Goal: Information Seeking & Learning: Learn about a topic

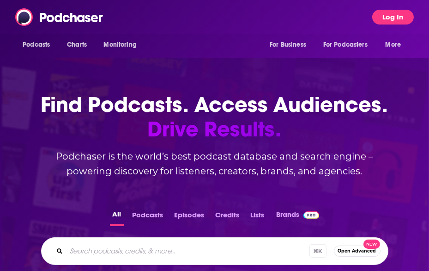
click at [391, 19] on button "Log In" at bounding box center [393, 17] width 42 height 15
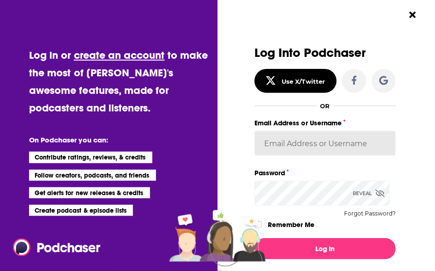
type input "tvdockum"
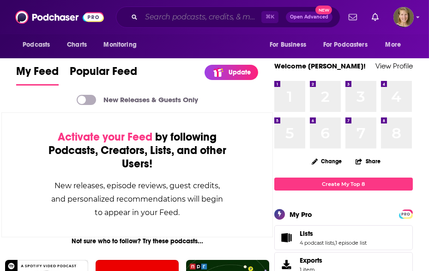
click at [159, 16] on input "Search podcasts, credits, & more..." at bounding box center [201, 17] width 120 height 15
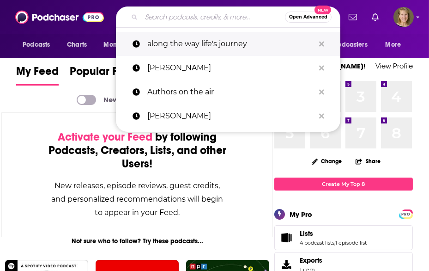
paste input "Psycho Schizo Espresso"
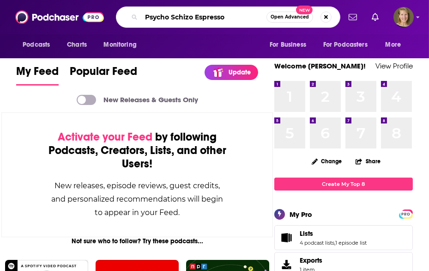
type input "Psycho Schizo Espresso"
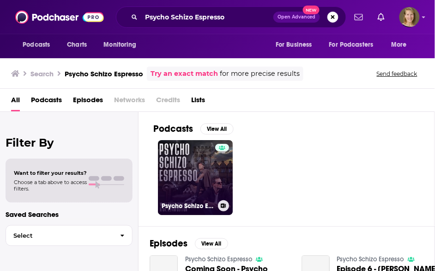
click at [198, 171] on link "Psycho Schizo Espresso" at bounding box center [195, 177] width 75 height 75
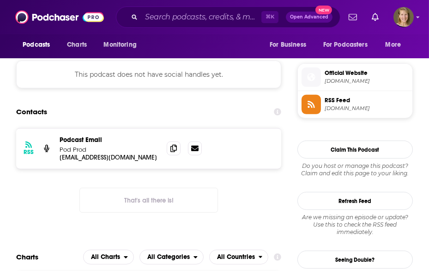
scroll to position [716, 0]
click at [196, 151] on icon at bounding box center [194, 147] width 7 height 7
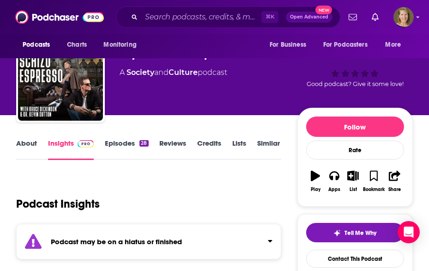
scroll to position [0, 0]
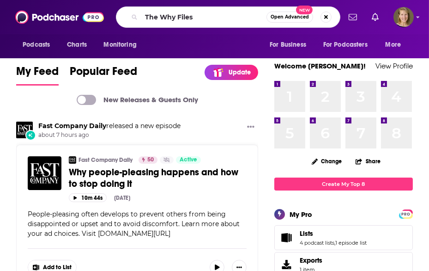
type input "The Why Files"
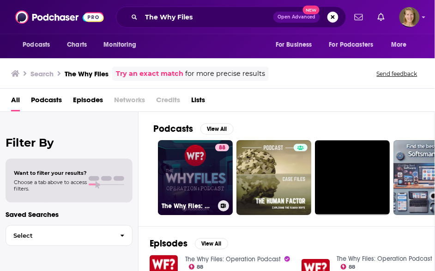
click at [191, 181] on link "88 The Why Files: Operation Podcast" at bounding box center [195, 177] width 75 height 75
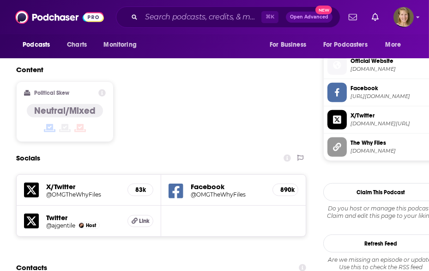
scroll to position [846, 0]
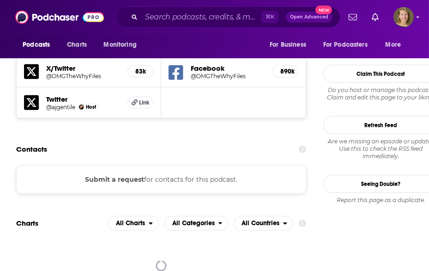
click at [113, 174] on button "Submit a request" at bounding box center [114, 179] width 59 height 10
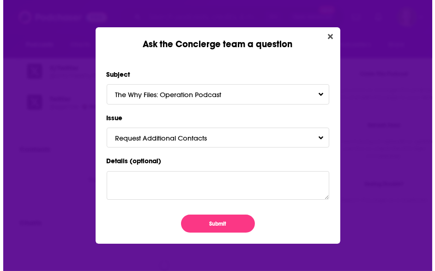
scroll to position [0, 0]
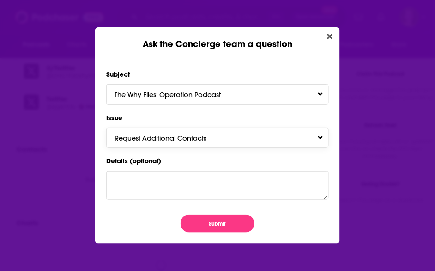
click at [210, 140] on span "Request Additional Contacts" at bounding box center [170, 138] width 110 height 9
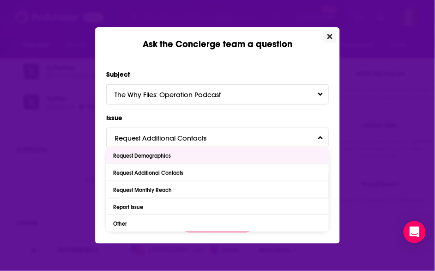
click at [332, 35] on icon "Close" at bounding box center [330, 36] width 5 height 5
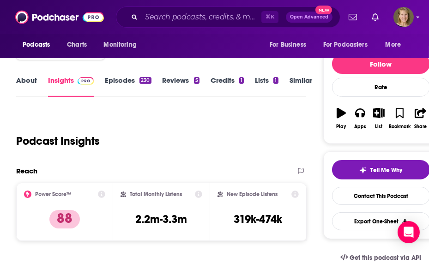
scroll to position [103, 0]
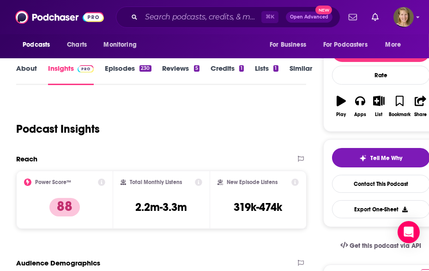
click at [121, 66] on link "Episodes 230" at bounding box center [128, 74] width 46 height 21
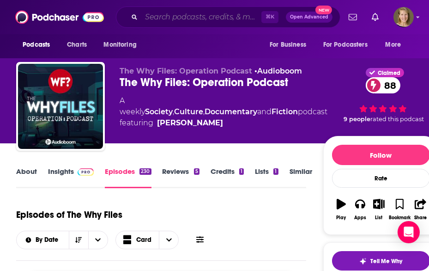
drag, startPoint x: 141, startPoint y: 18, endPoint x: 150, endPoint y: 25, distance: 11.3
click at [141, 18] on input "Search podcasts, credits, & more..." at bounding box center [201, 17] width 120 height 15
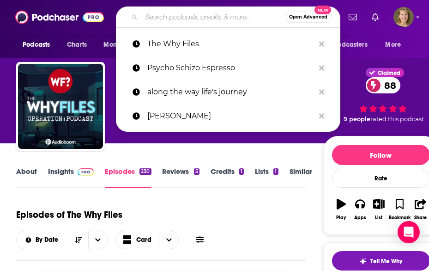
paste input "Last Podcast on the Left"
type input "Last Podcast on the Left"
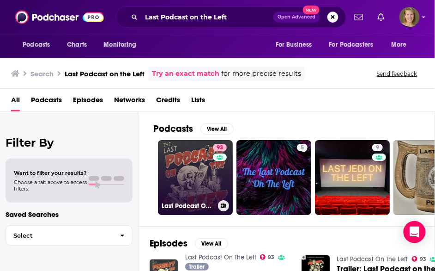
click at [203, 172] on link "93 Last Podcast On The Left" at bounding box center [195, 177] width 75 height 75
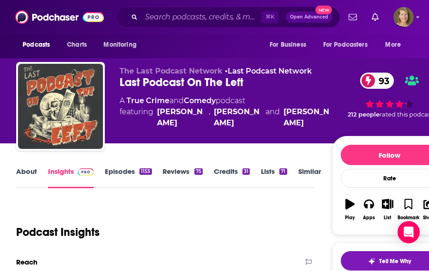
click at [124, 169] on link "Episodes 1153" at bounding box center [128, 177] width 47 height 21
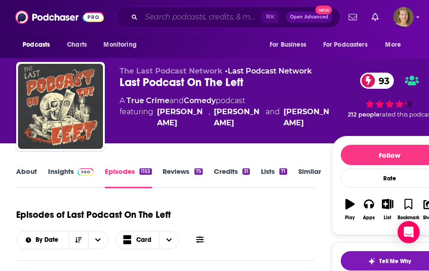
click at [162, 20] on input "Search podcasts, credits, & more..." at bounding box center [201, 17] width 120 height 15
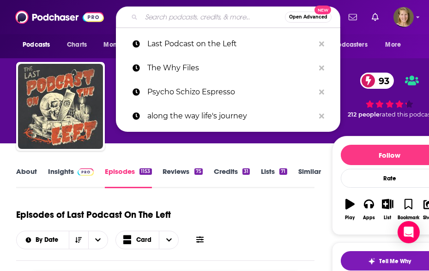
paste input "Pop Culture Crisis"
type input "Pop Culture Crisis"
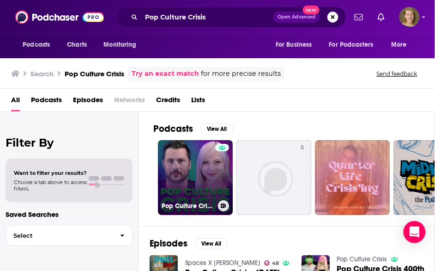
click at [195, 183] on link "Pop Culture Crisis" at bounding box center [195, 177] width 75 height 75
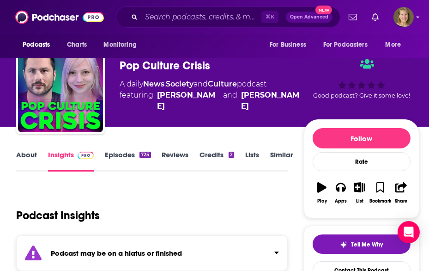
scroll to position [25, 0]
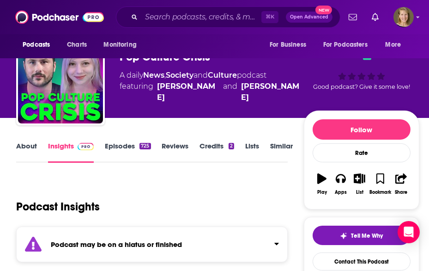
click at [124, 145] on link "Episodes 725" at bounding box center [128, 151] width 46 height 21
